Goal: Transaction & Acquisition: Download file/media

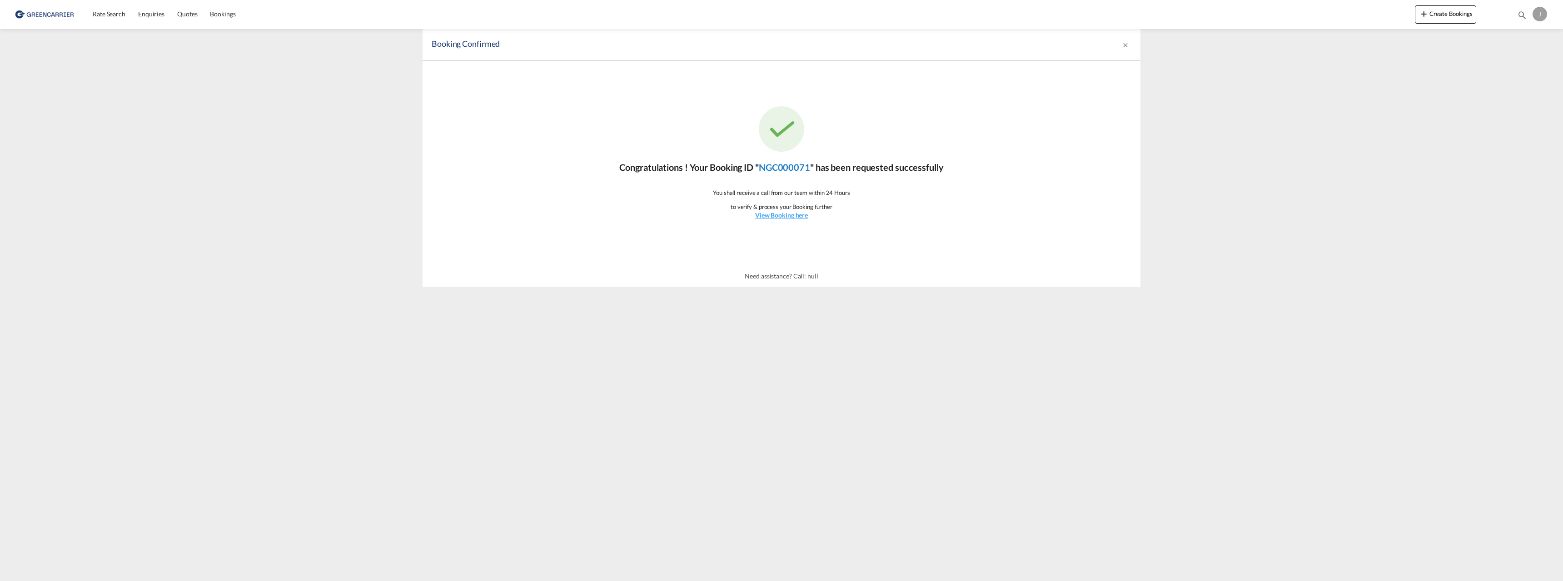
click at [780, 167] on link "NGC000071" at bounding box center [784, 167] width 51 height 11
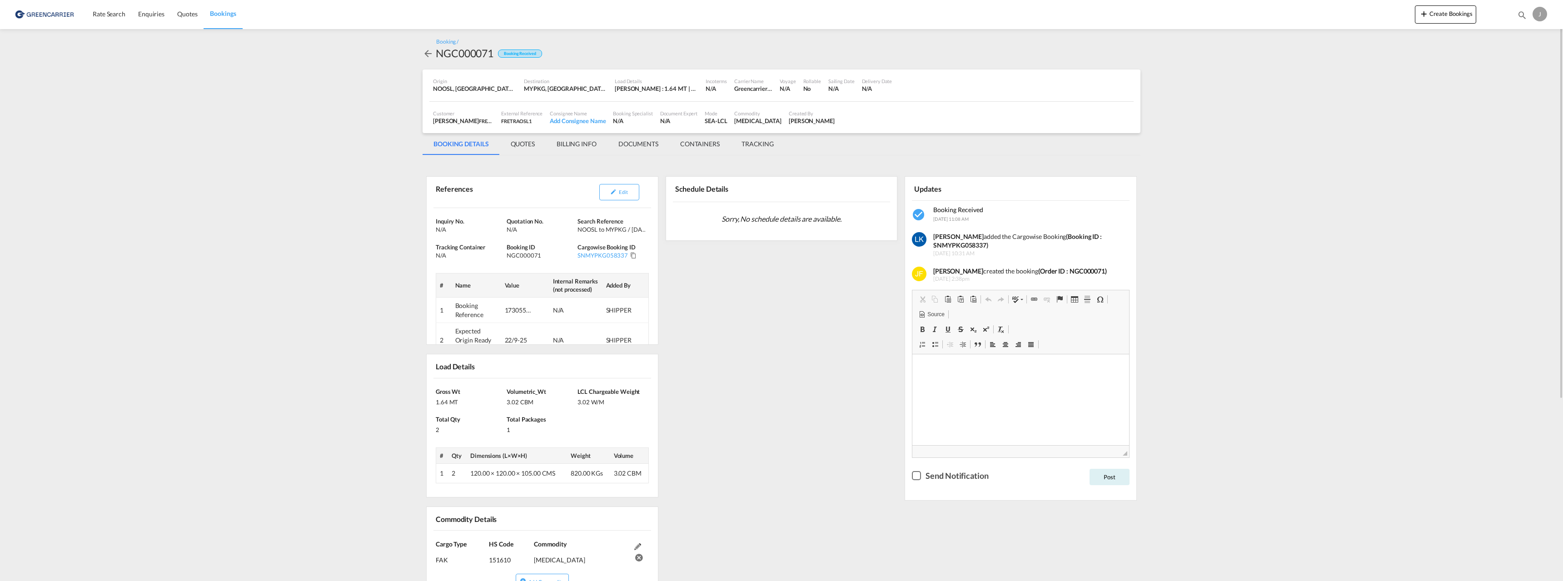
click at [644, 147] on md-tab-item "DOCUMENTS" at bounding box center [639, 144] width 62 height 22
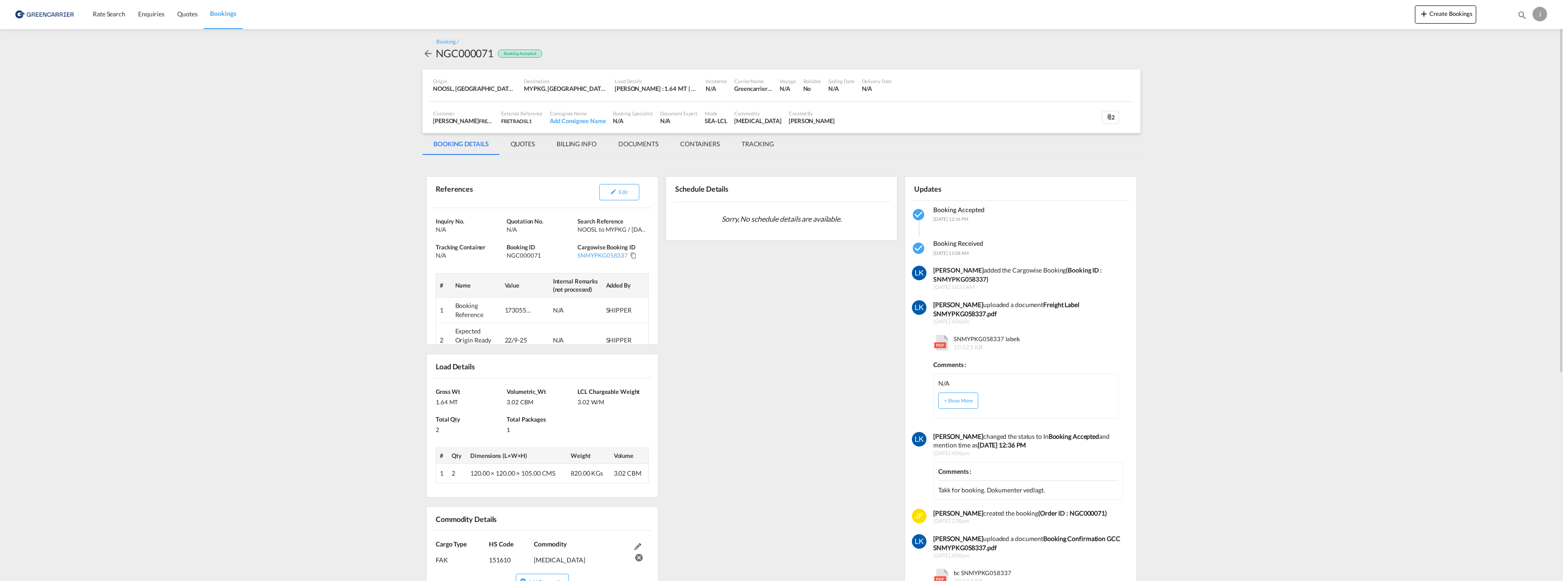
click at [637, 144] on md-tab-item "DOCUMENTS" at bounding box center [639, 144] width 62 height 22
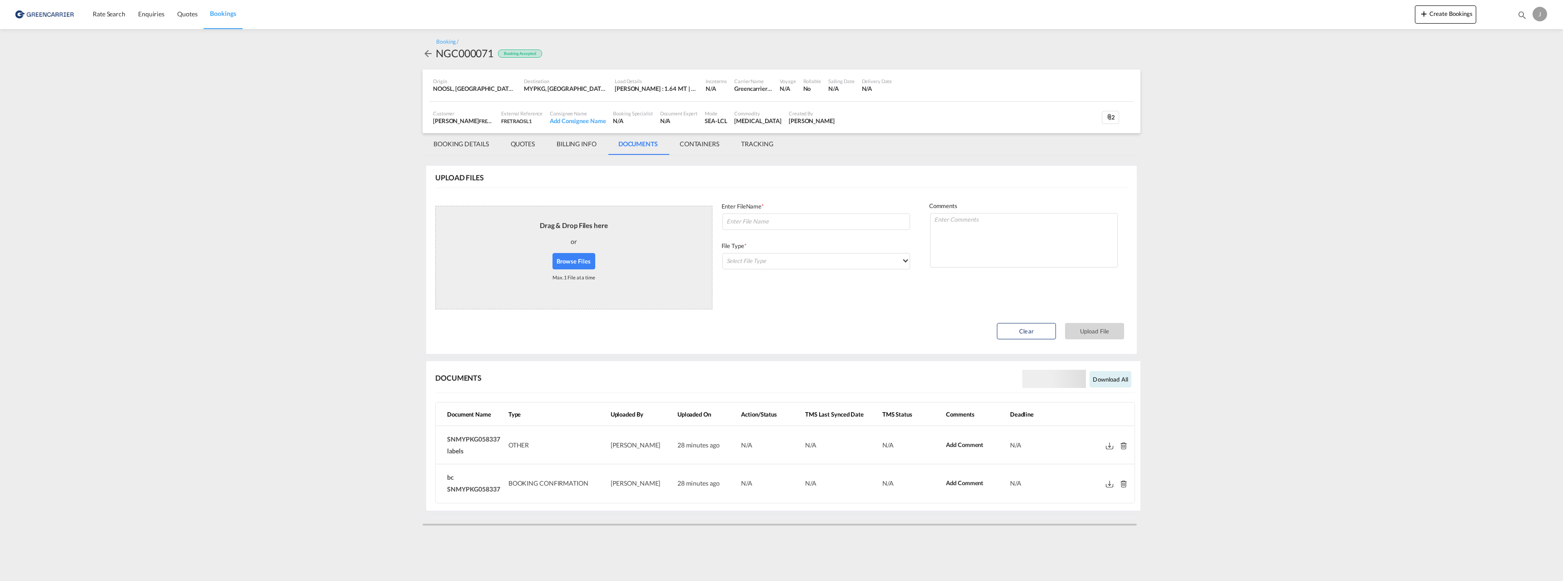
click at [1108, 483] on md-icon at bounding box center [1109, 484] width 7 height 7
click at [481, 438] on span "SNMYPKG058337 labels" at bounding box center [473, 445] width 53 height 20
copy span "SNMYPKG058337"
click at [467, 435] on span "SNMYPKG058337 labels" at bounding box center [473, 445] width 53 height 20
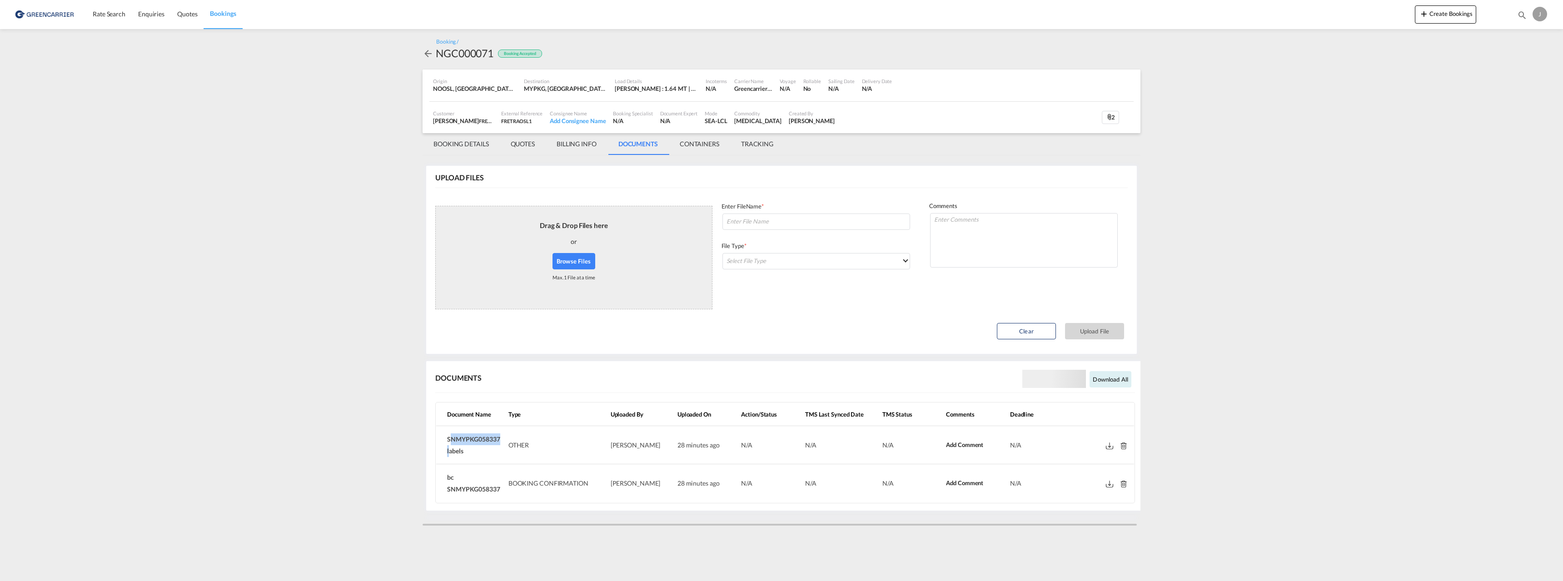
click at [467, 435] on span "SNMYPKG058337 labels" at bounding box center [473, 445] width 53 height 20
